Goal: Task Accomplishment & Management: Use online tool/utility

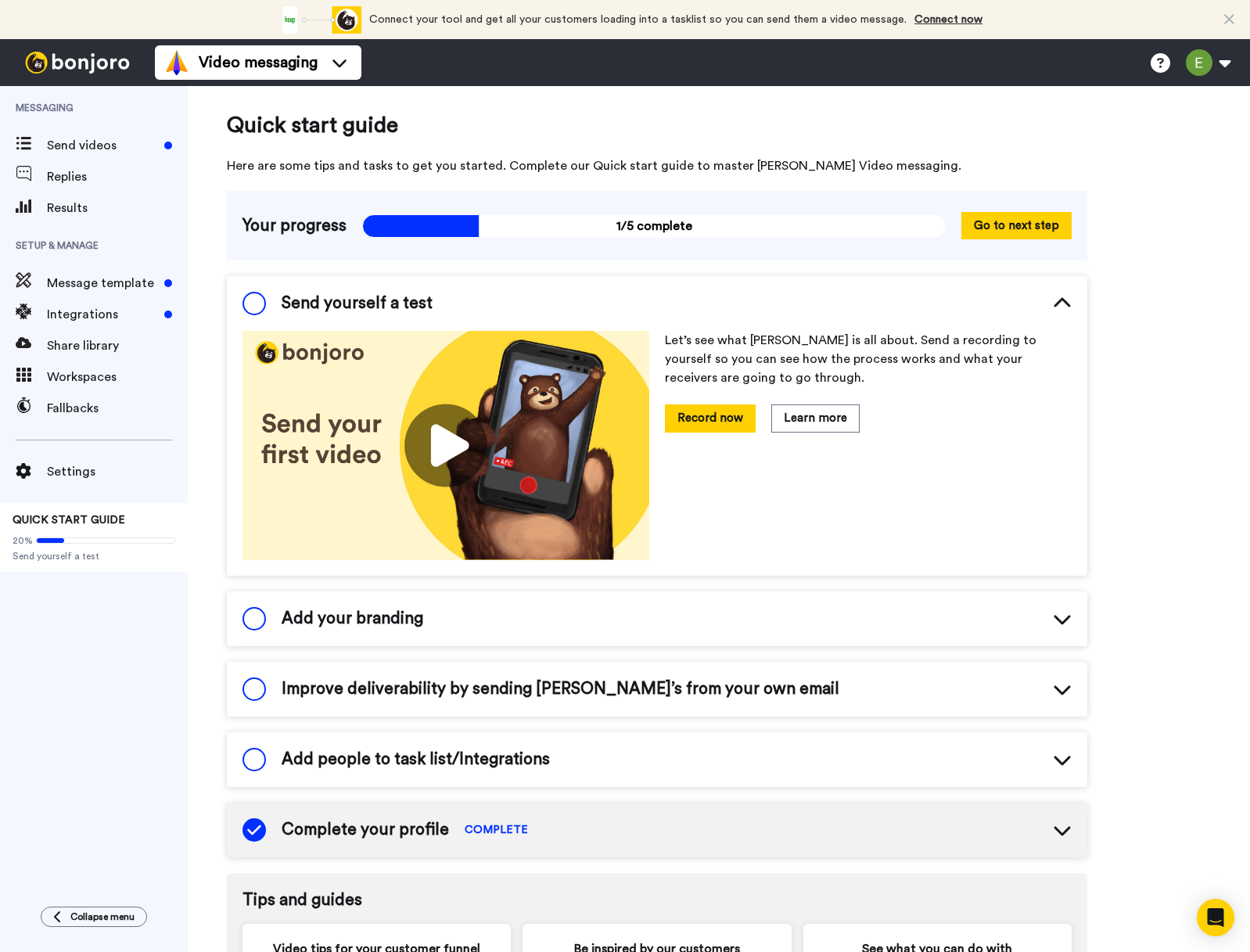
click at [1065, 698] on icon at bounding box center [1061, 689] width 19 height 19
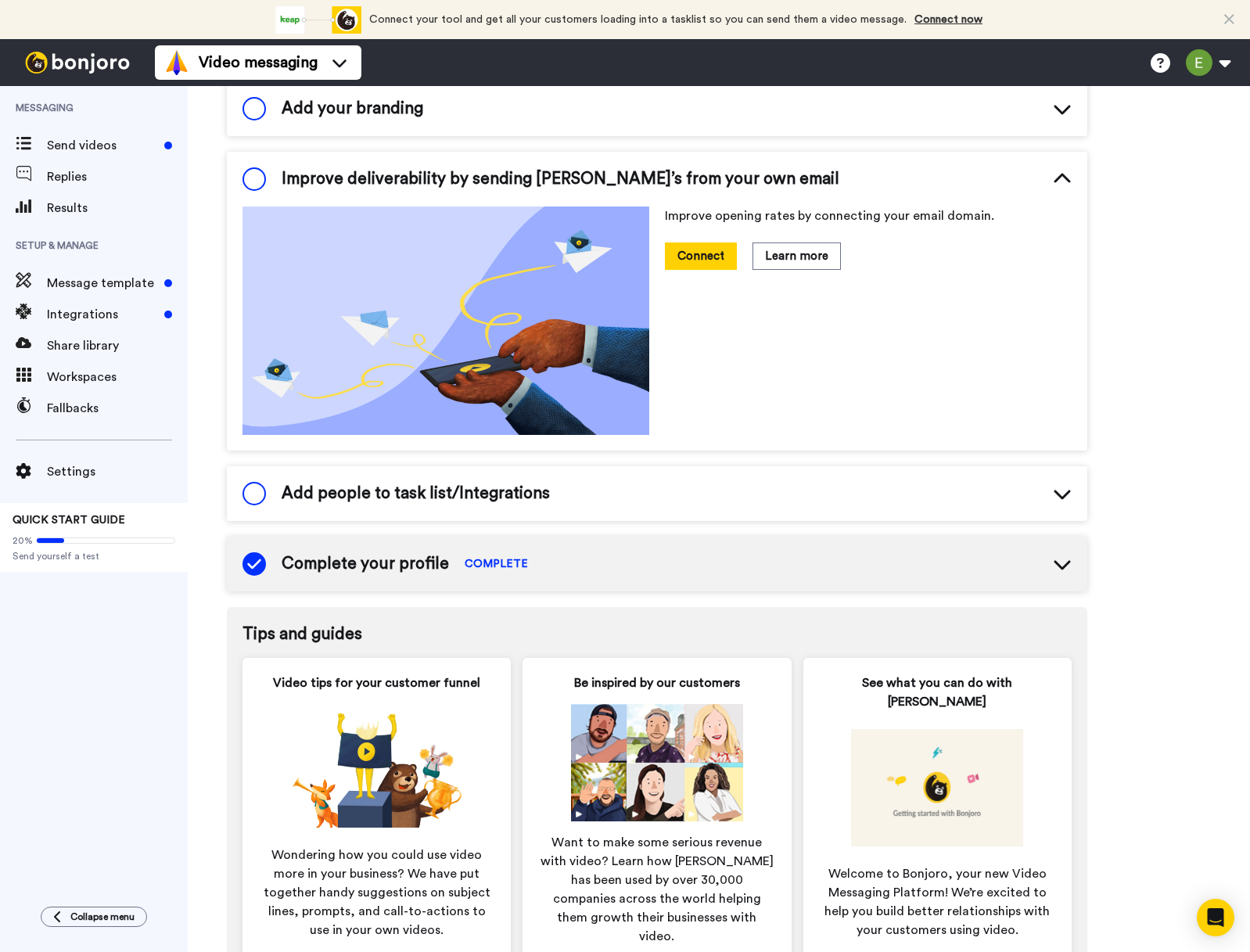
scroll to position [64, 0]
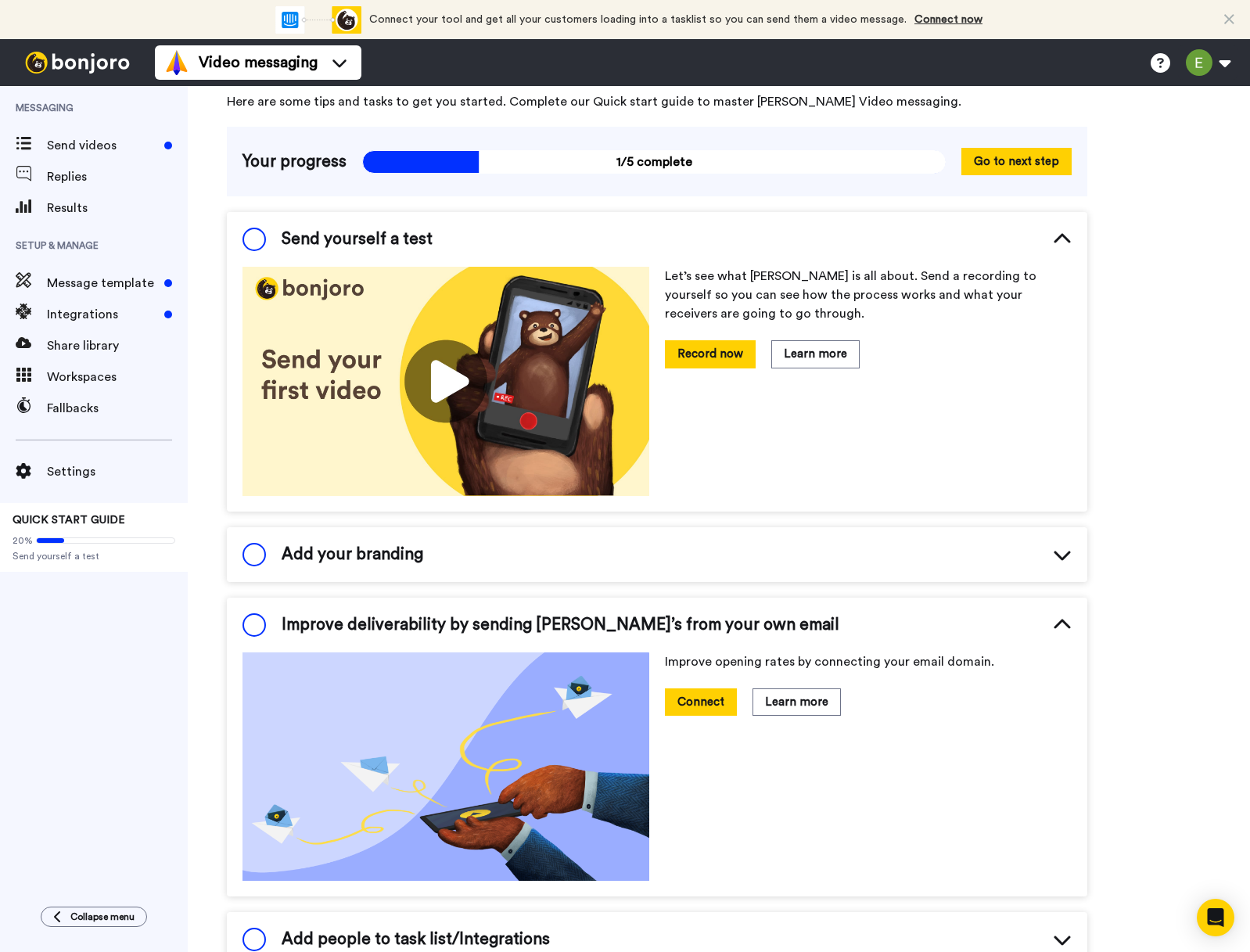
click at [257, 246] on span at bounding box center [254, 239] width 23 height 23
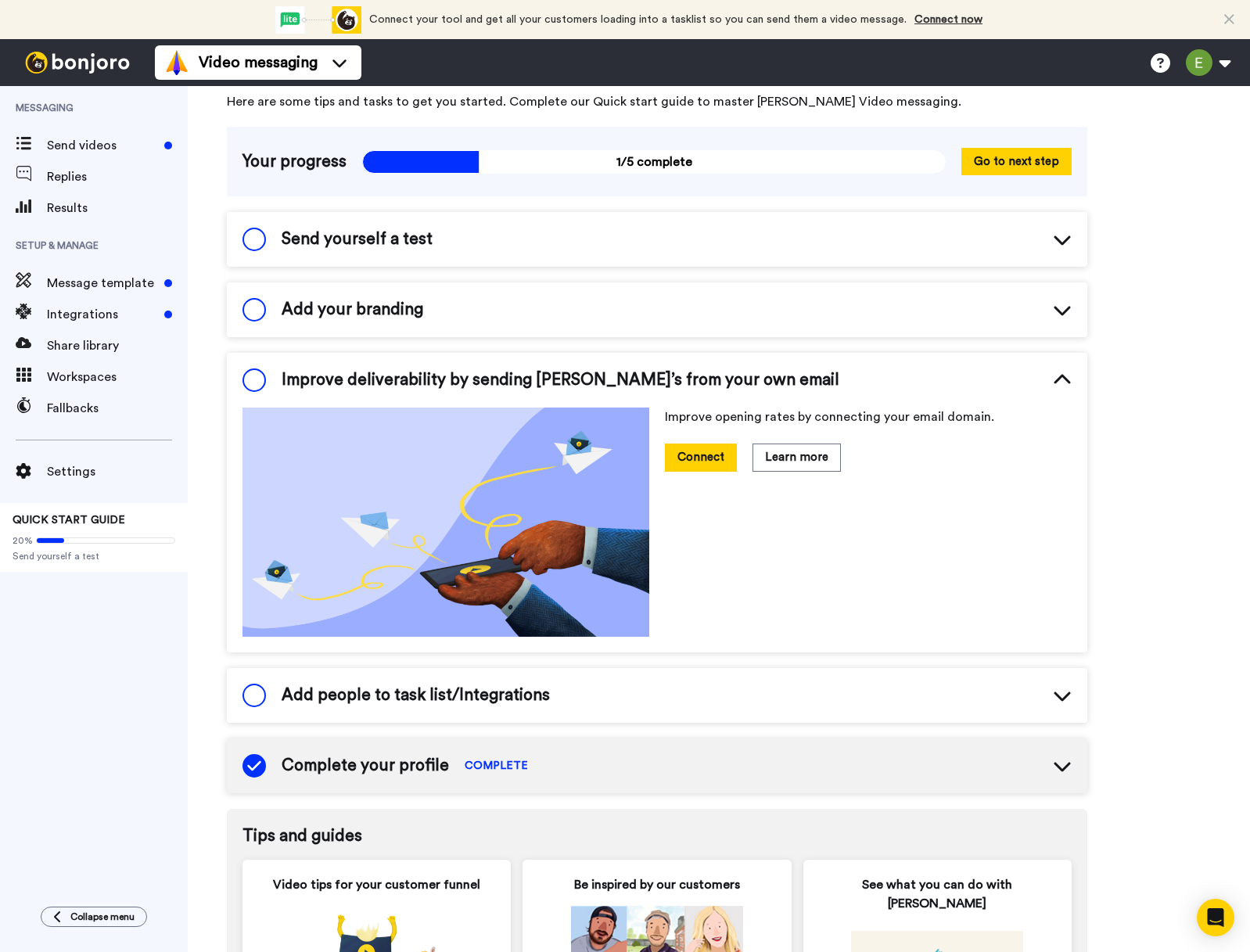
click at [254, 240] on span at bounding box center [254, 239] width 23 height 23
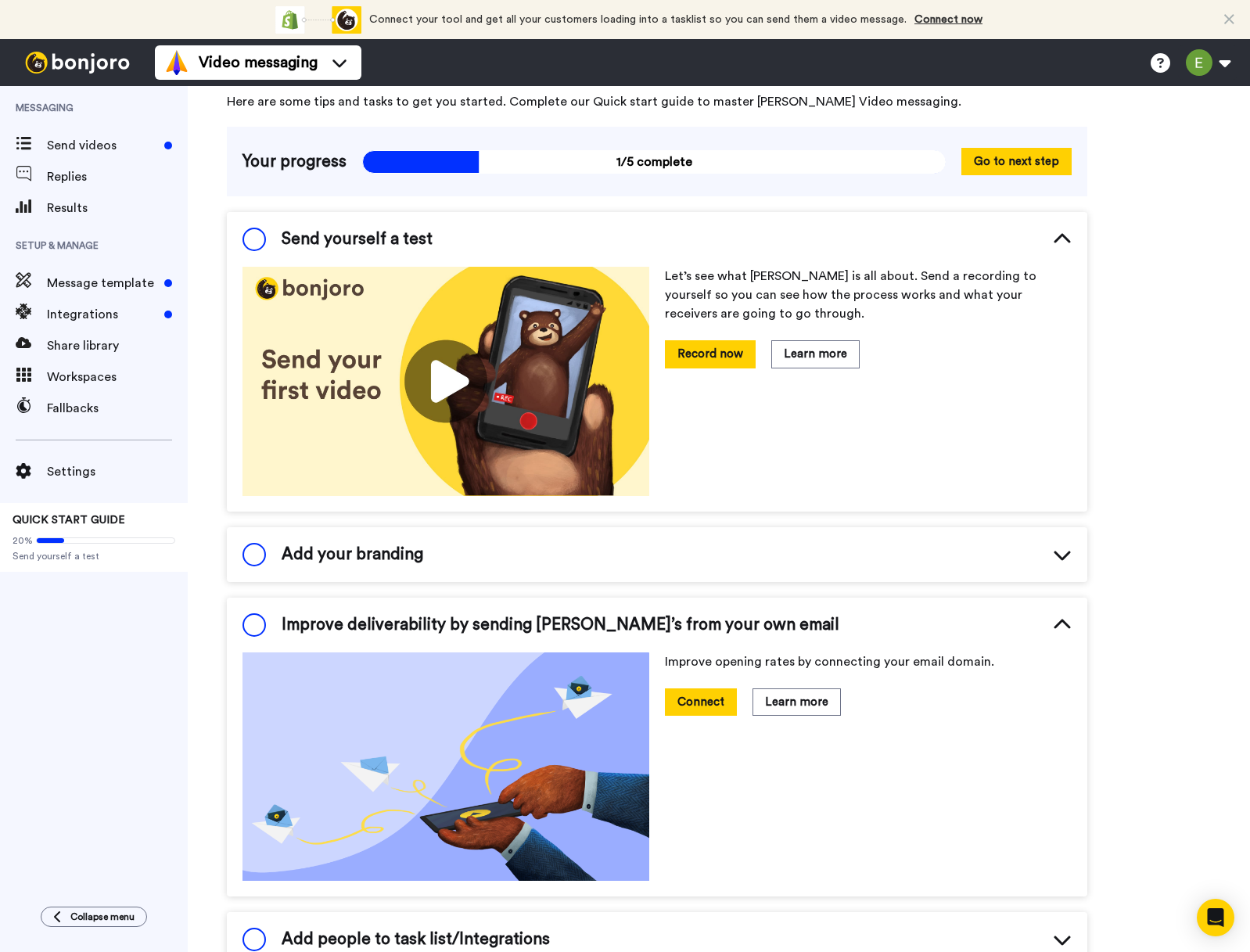
click at [479, 382] on img at bounding box center [446, 381] width 407 height 229
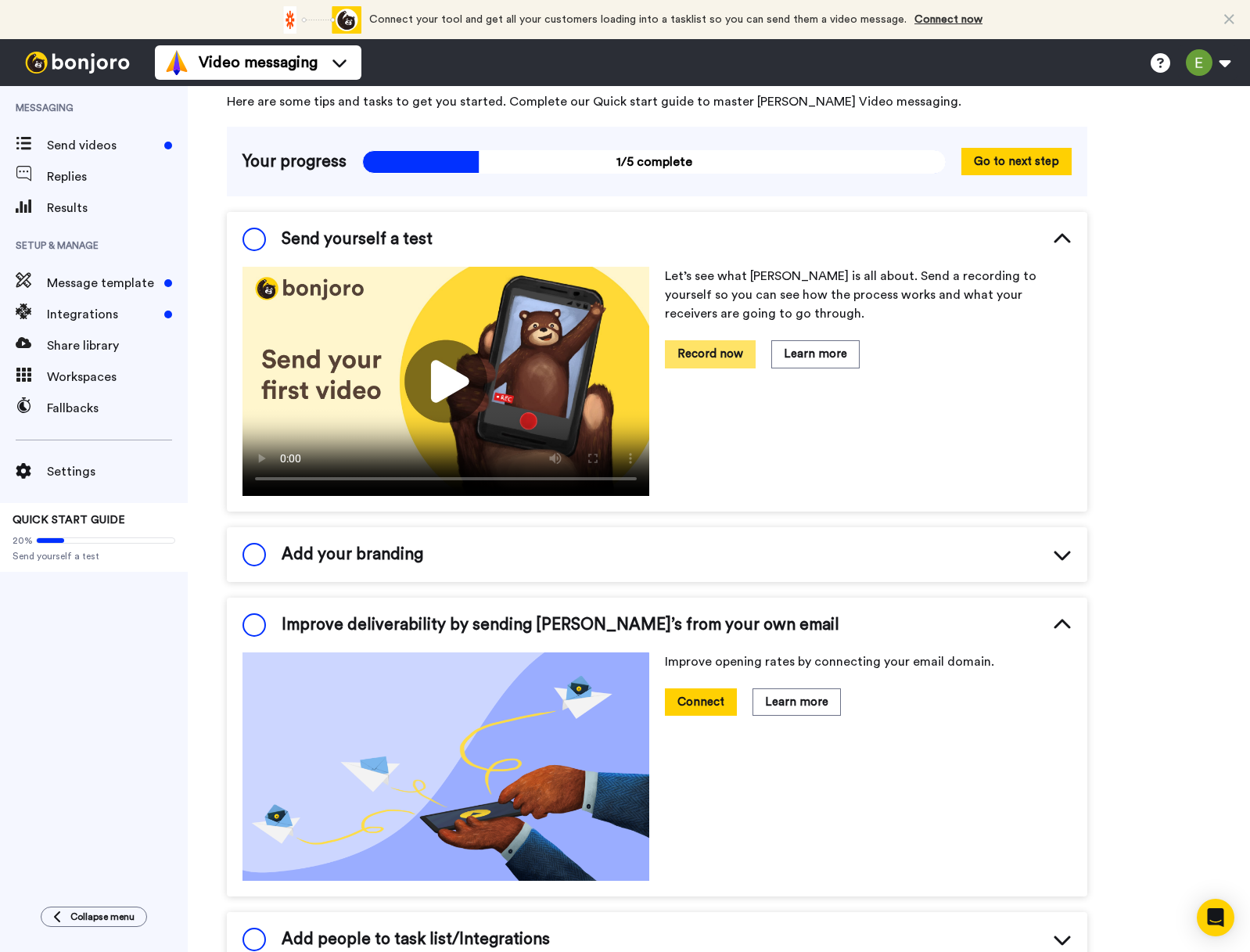
click at [715, 364] on button "Record now" at bounding box center [710, 354] width 91 height 28
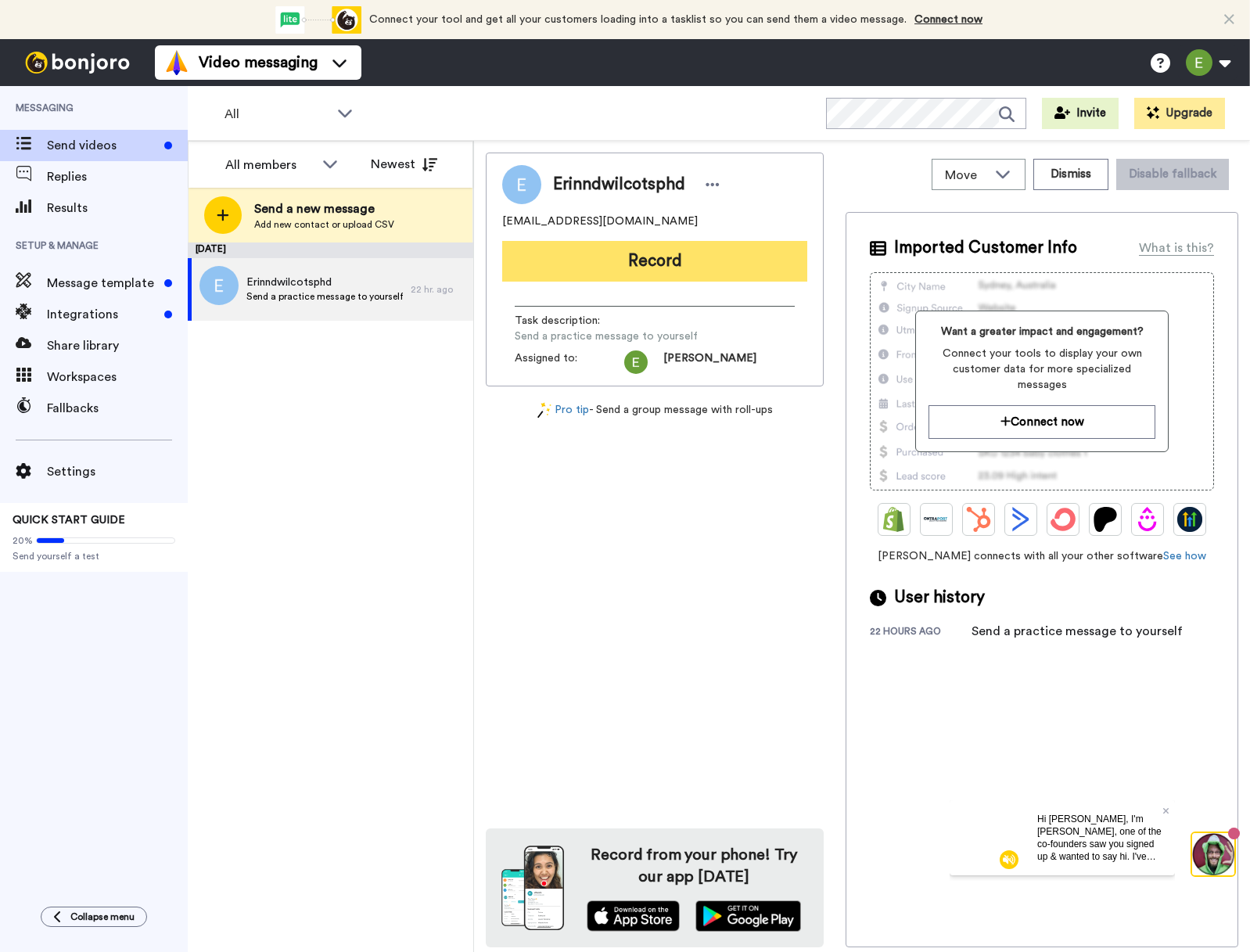
click at [649, 270] on button "Record" at bounding box center [655, 261] width 305 height 41
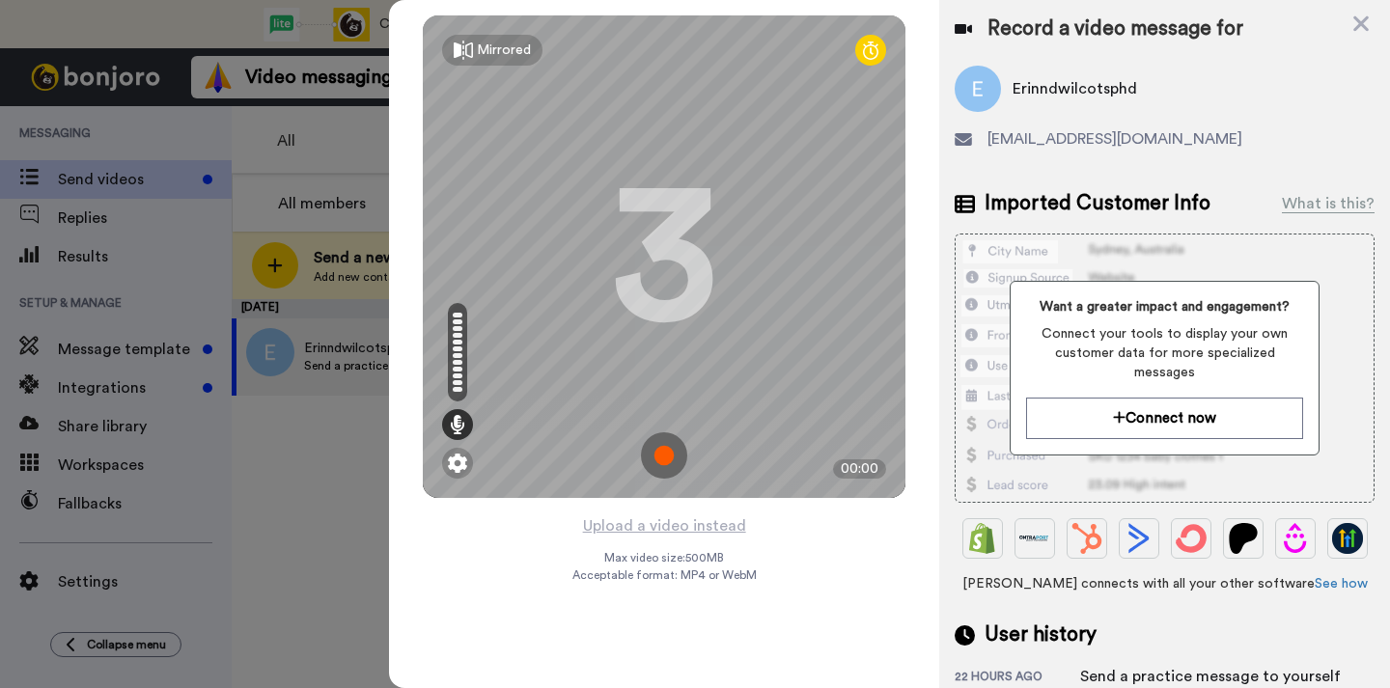
click at [661, 455] on img at bounding box center [664, 456] width 46 height 46
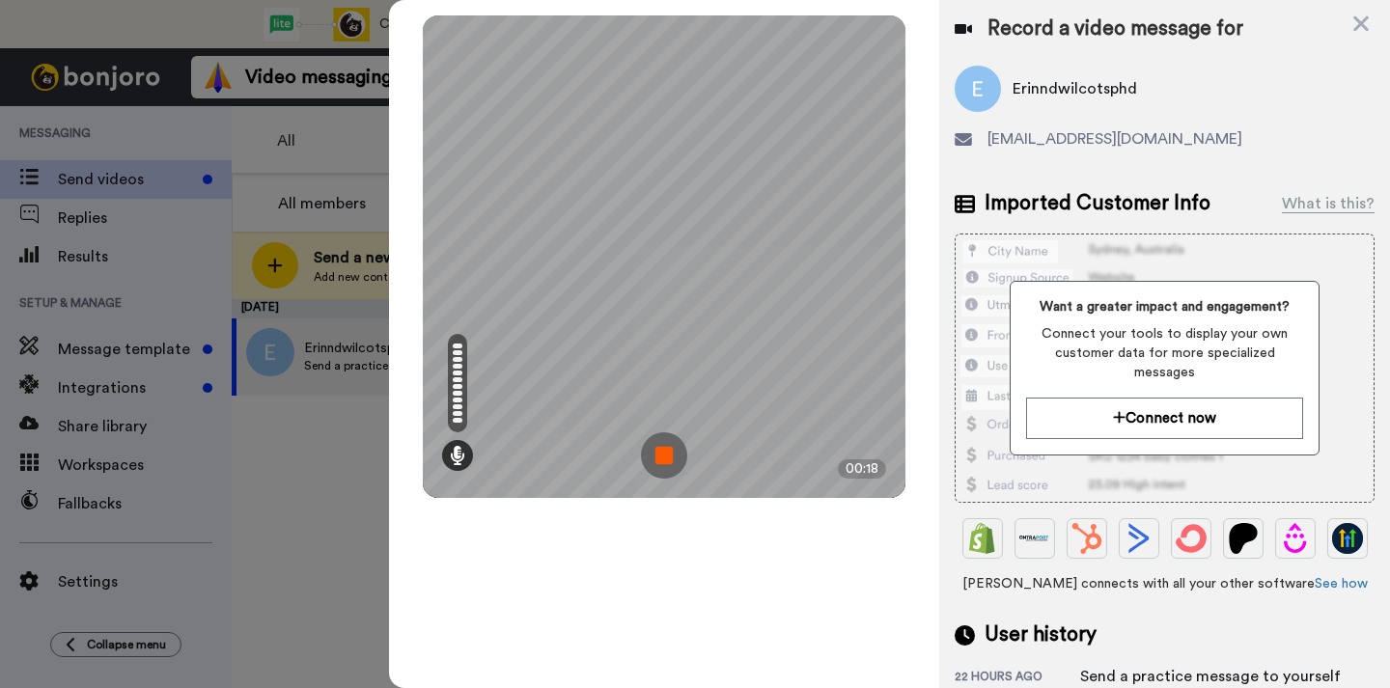
click at [664, 457] on img at bounding box center [664, 456] width 46 height 46
